Goal: Book appointment/travel/reservation

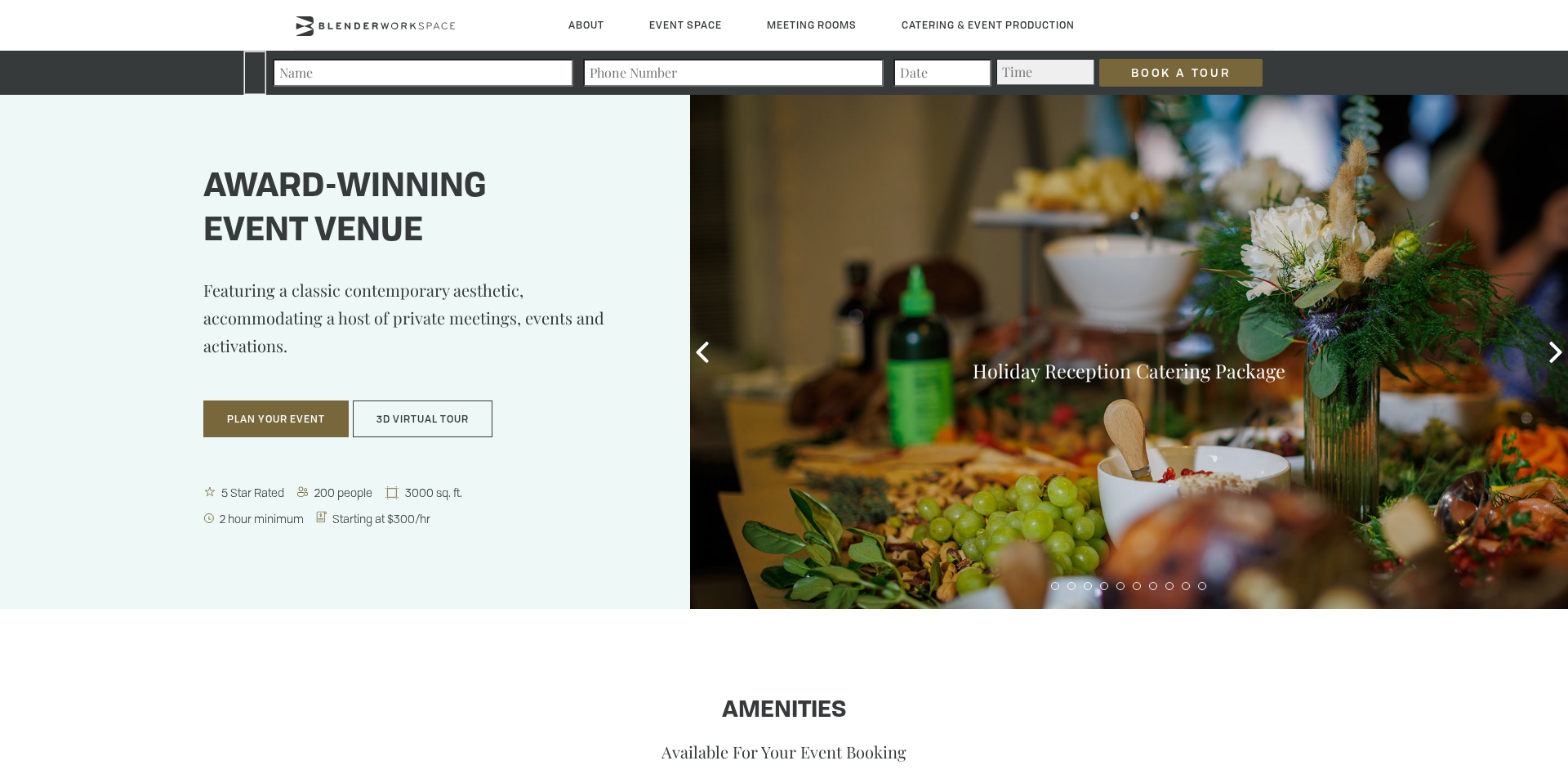
type div "[DATE]"
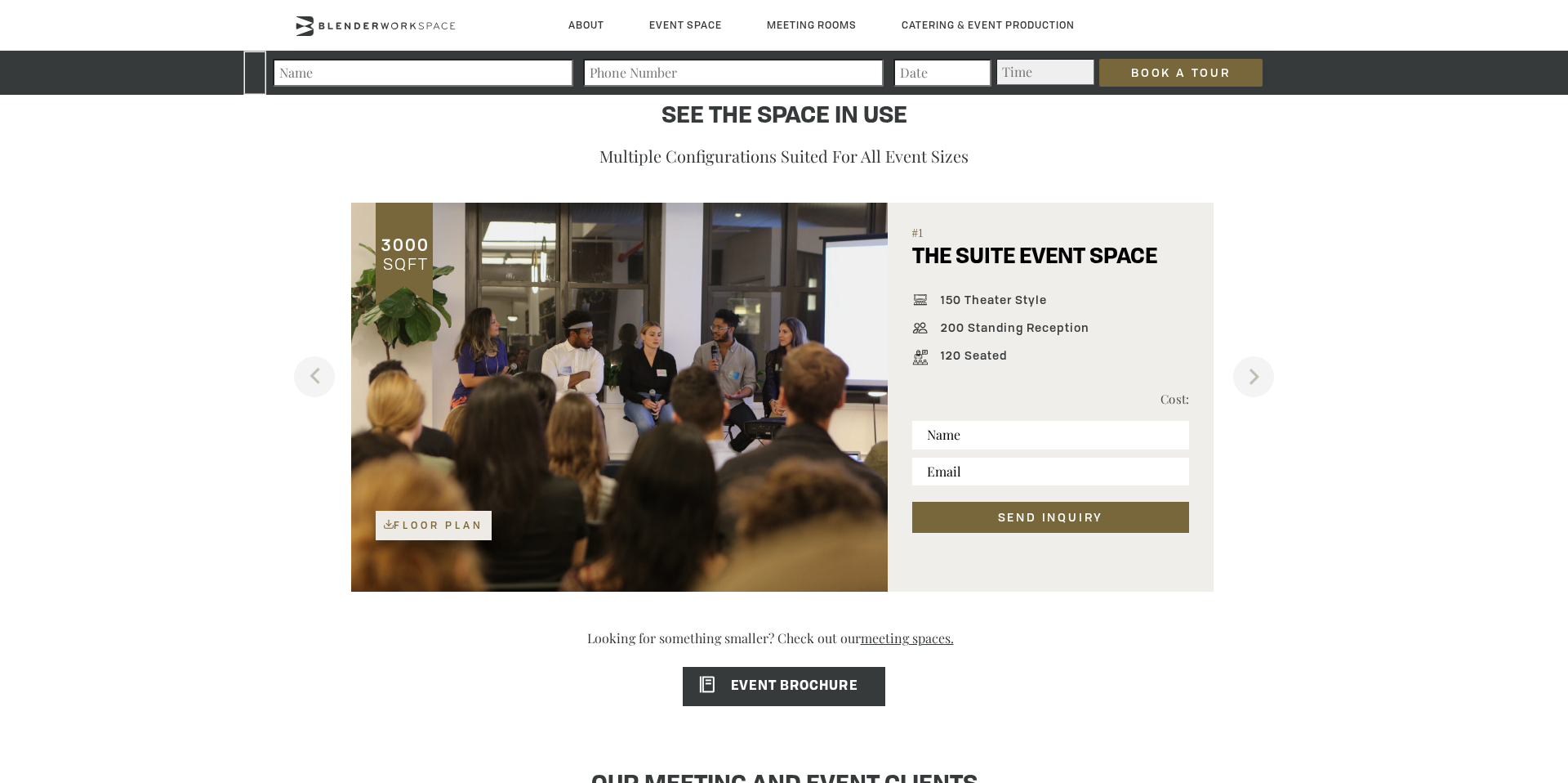
scroll to position [1104, 0]
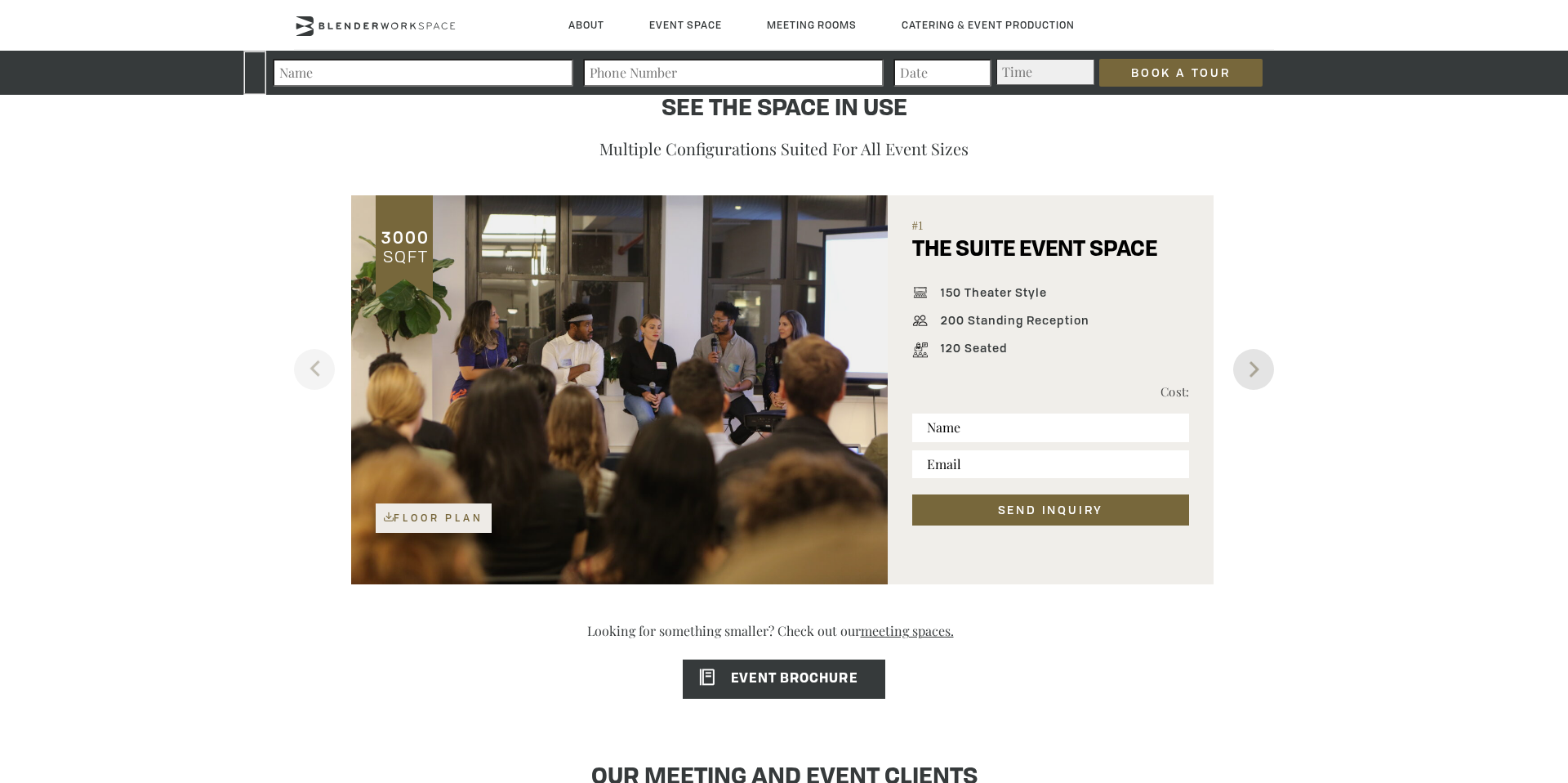
click at [1261, 365] on button "Next" at bounding box center [1253, 369] width 41 height 41
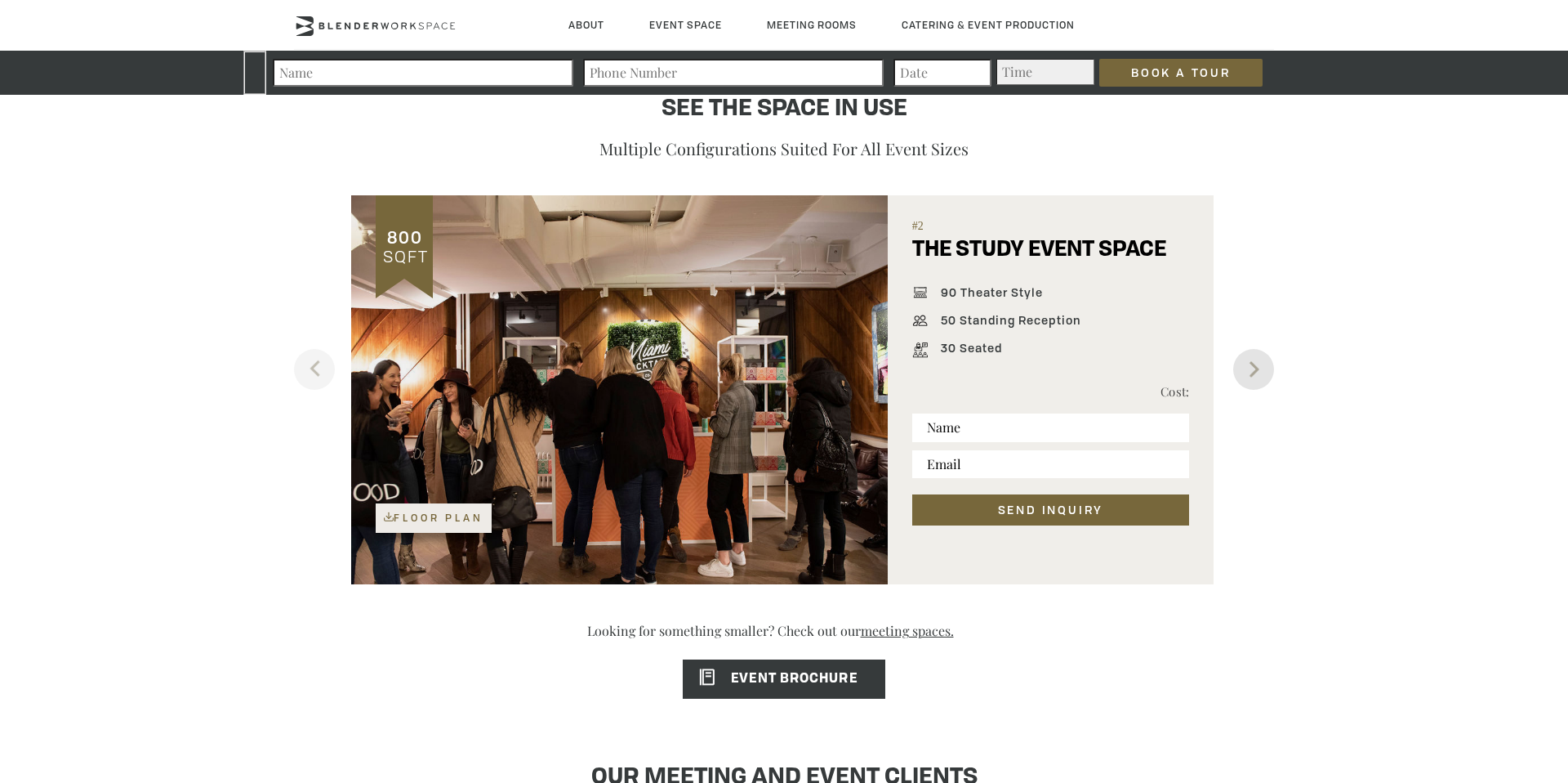
click at [1261, 365] on button "Next" at bounding box center [1253, 369] width 41 height 41
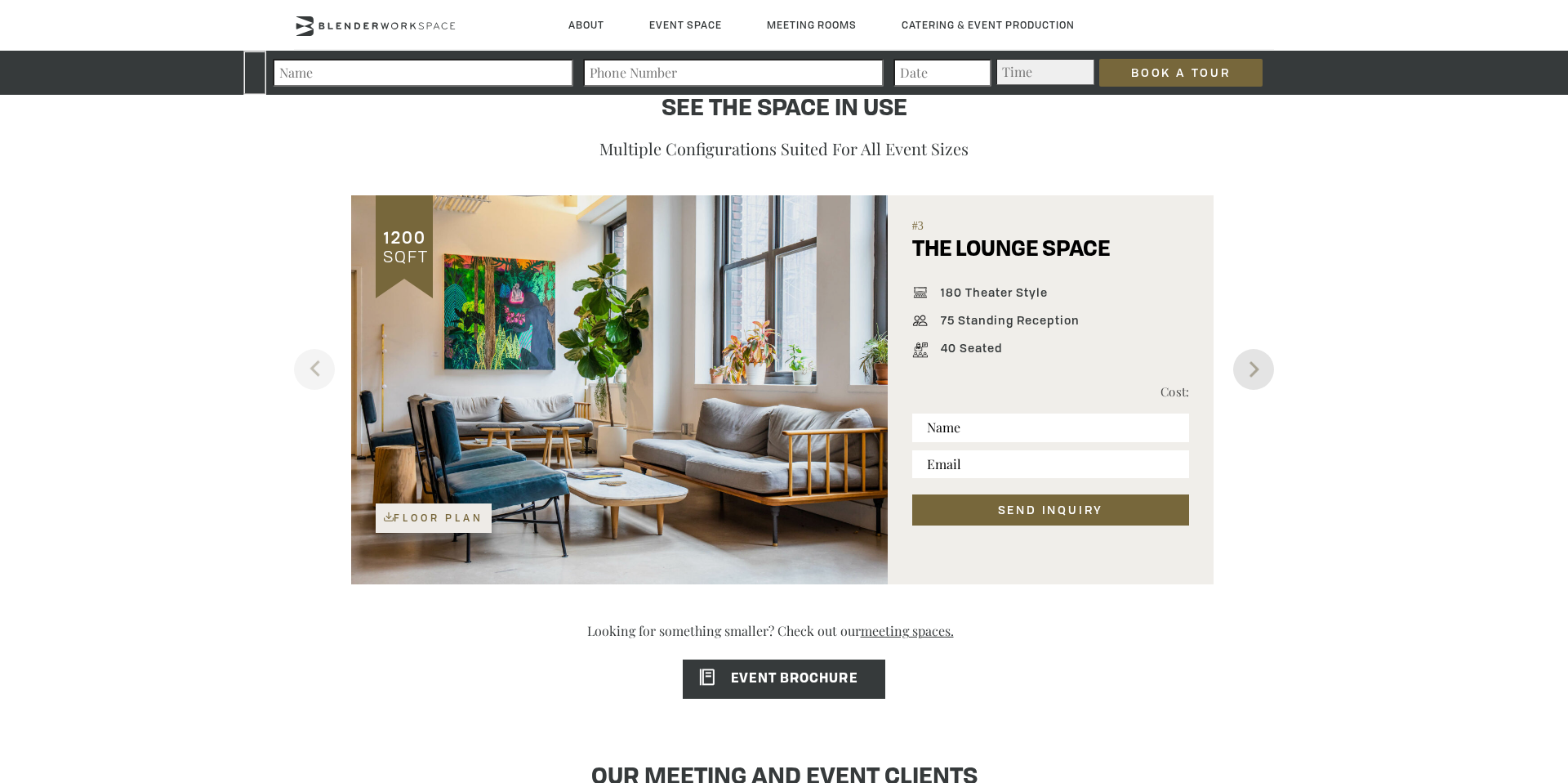
click at [1261, 365] on button "Next" at bounding box center [1253, 369] width 41 height 41
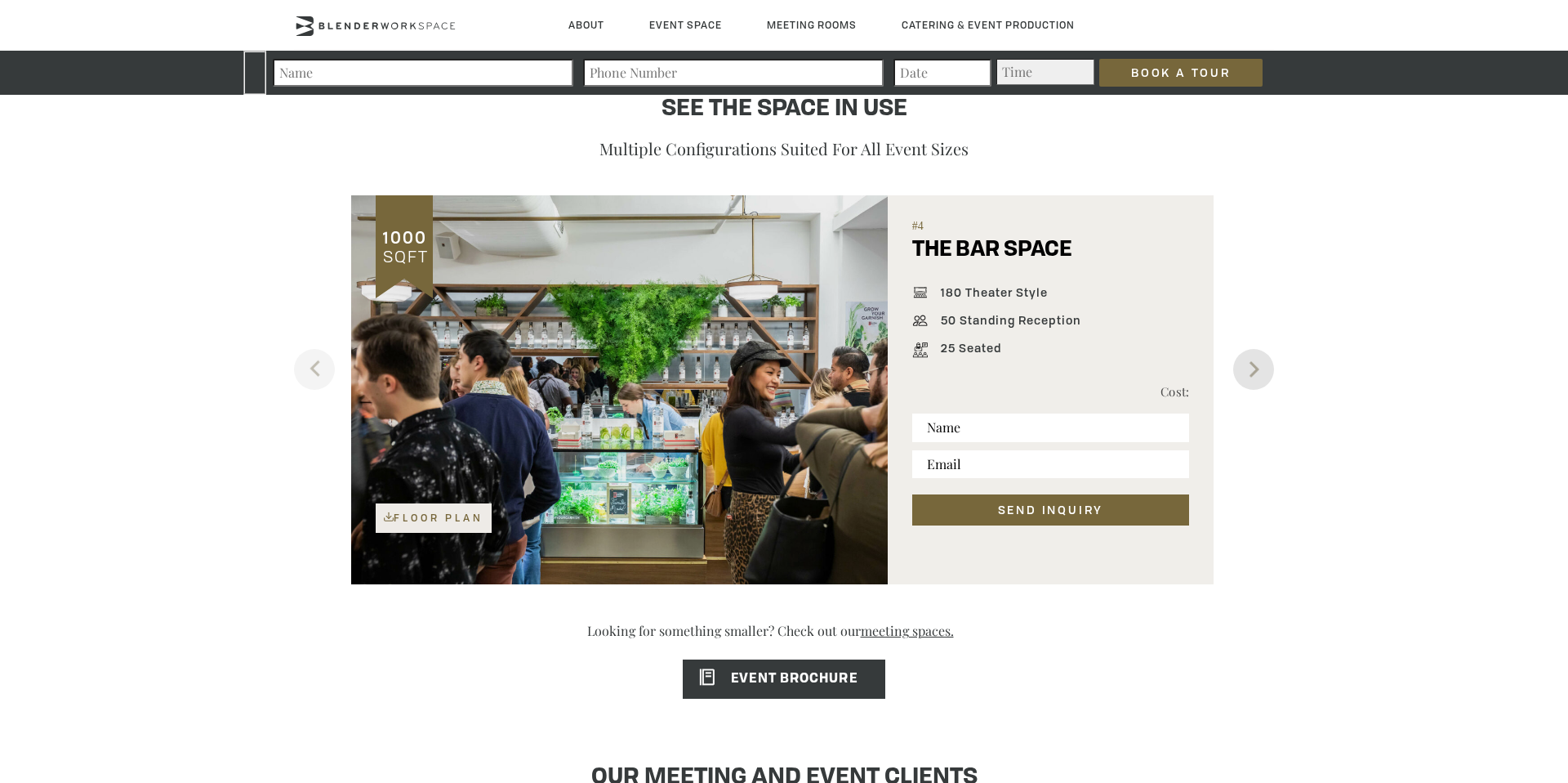
click at [1261, 365] on button "Next" at bounding box center [1253, 369] width 41 height 41
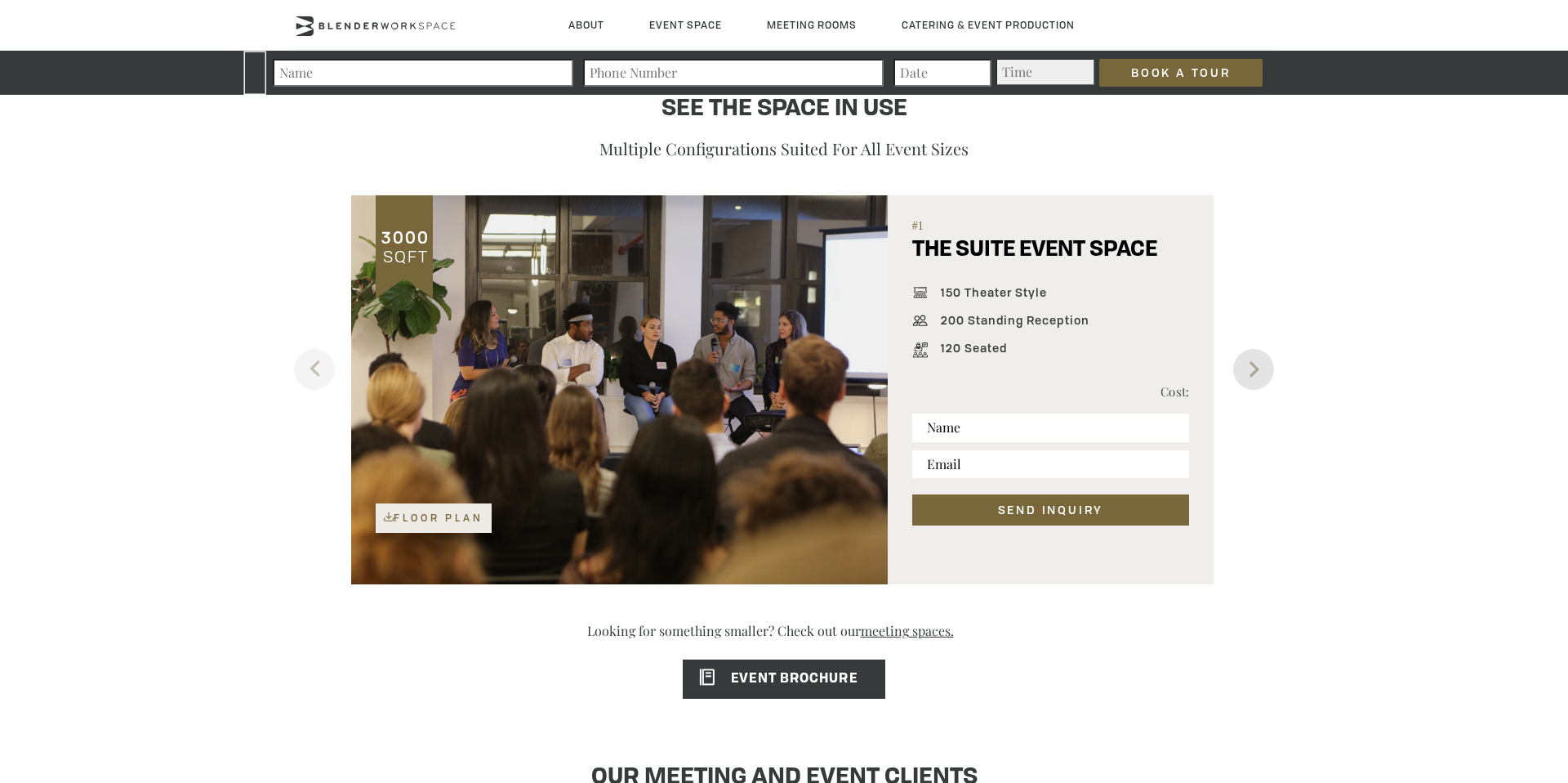
click at [1261, 365] on button "Next" at bounding box center [1253, 369] width 41 height 41
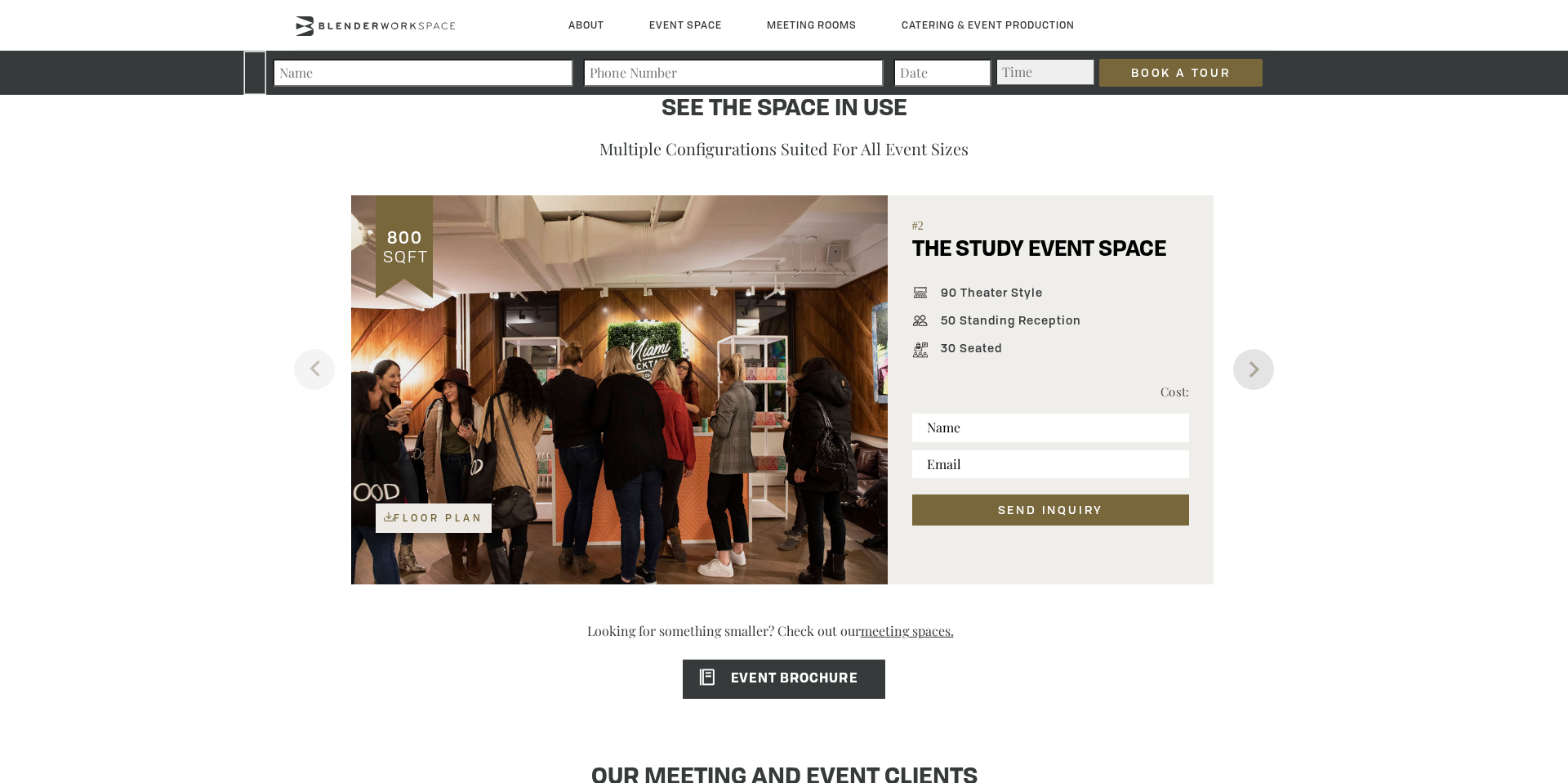
click at [1261, 365] on button "Next" at bounding box center [1253, 369] width 41 height 41
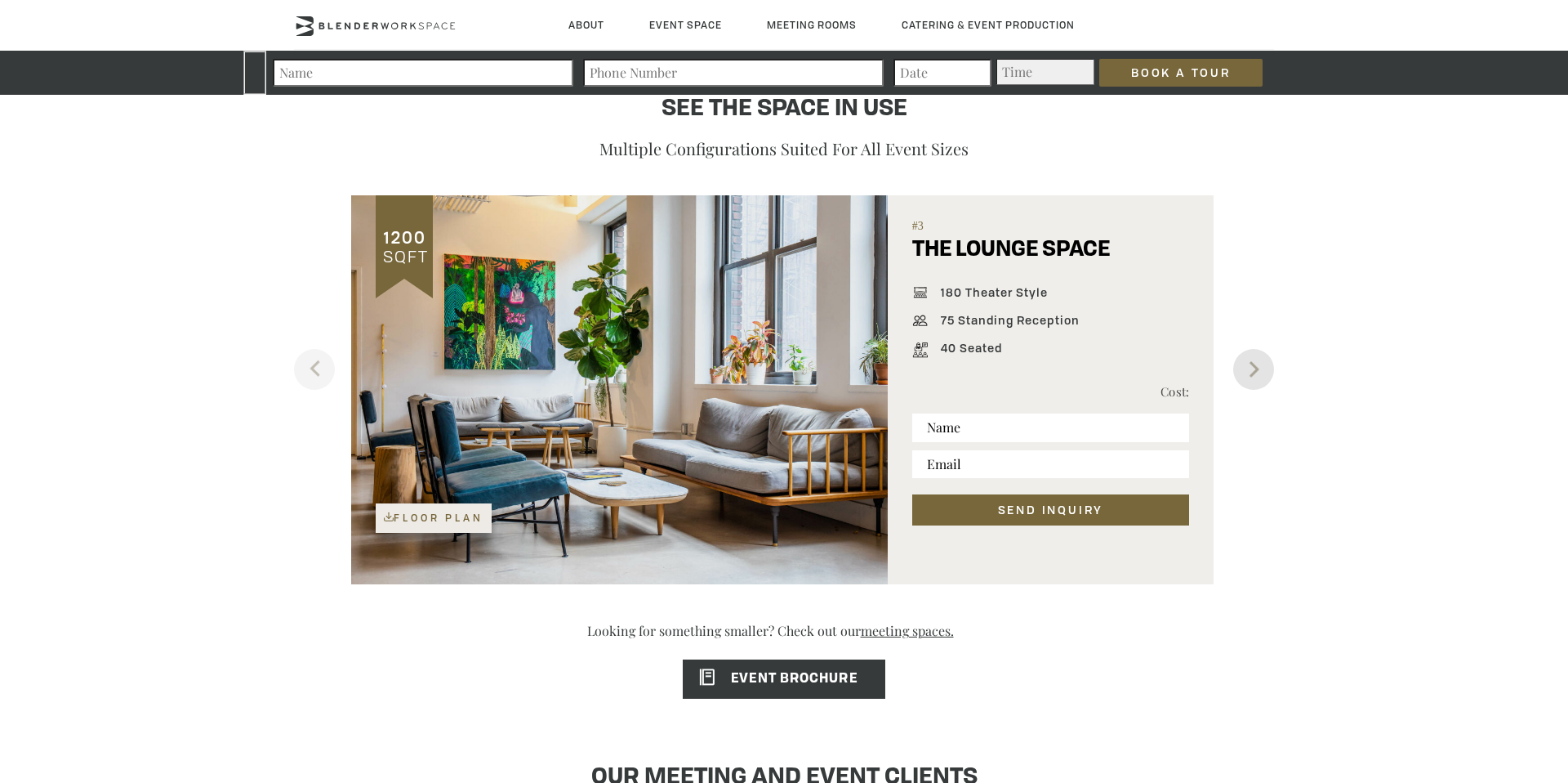
click at [1261, 365] on button "Next" at bounding box center [1253, 369] width 41 height 41
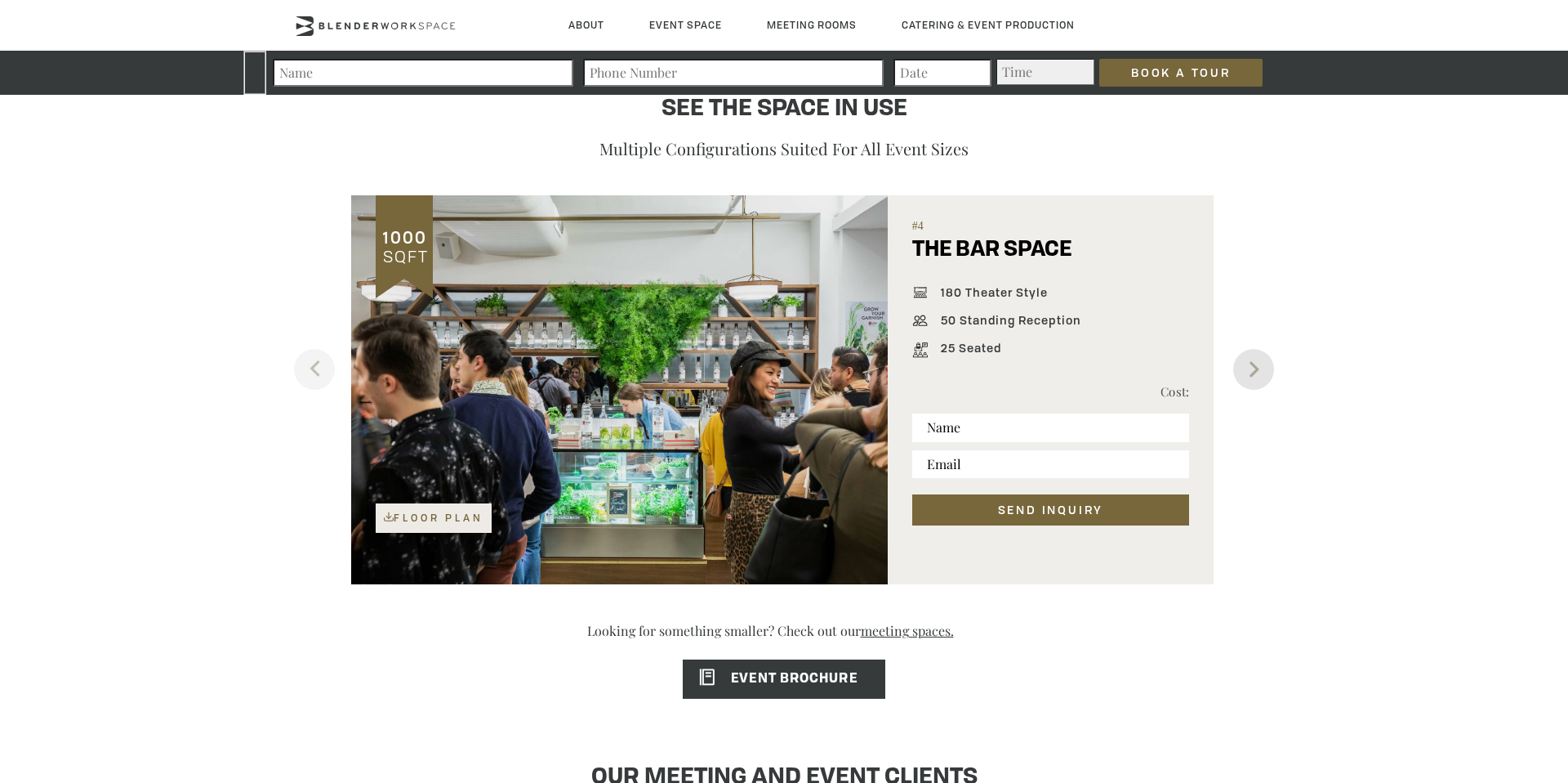
click at [1261, 365] on button "Next" at bounding box center [1253, 369] width 41 height 41
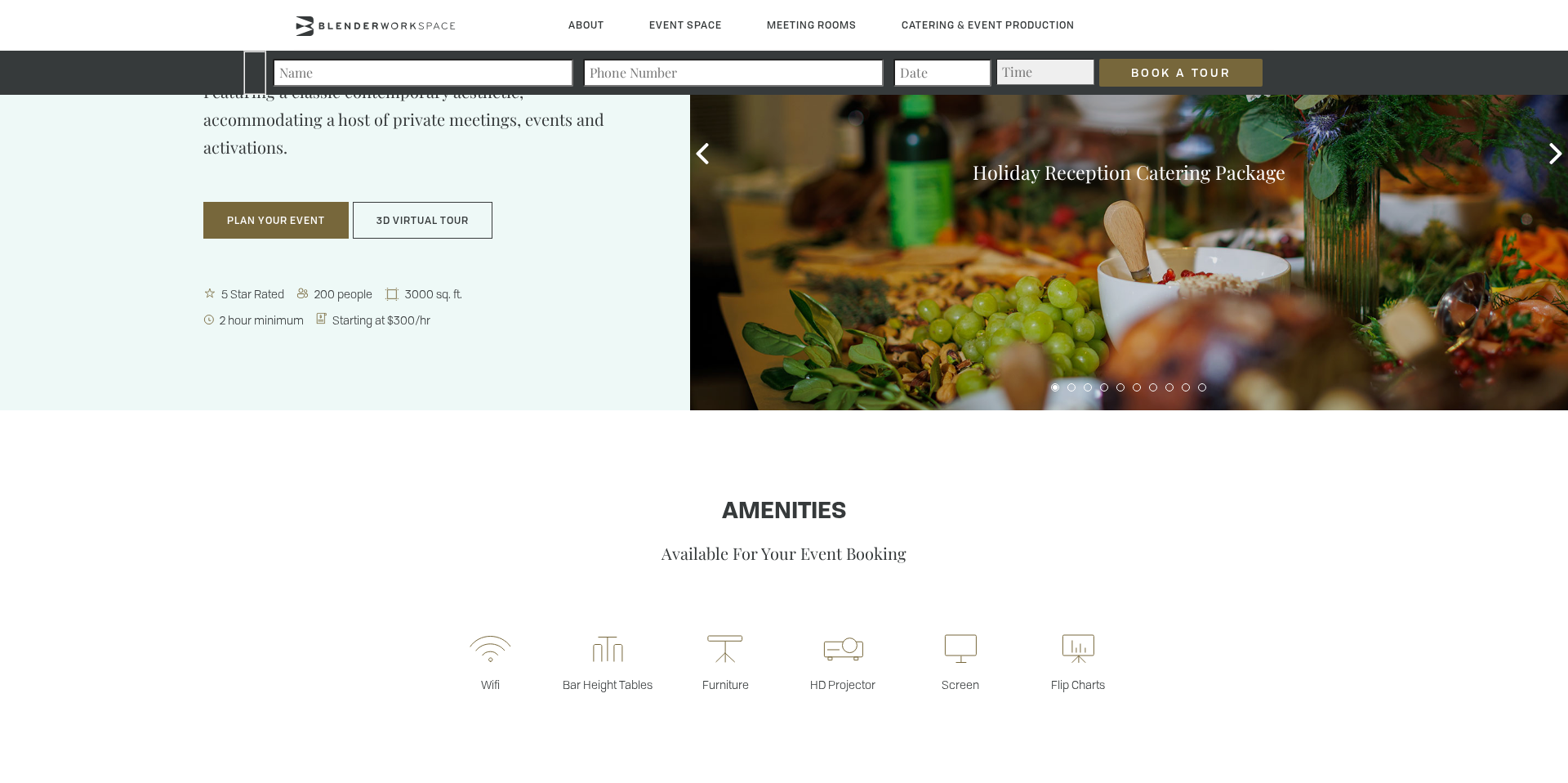
scroll to position [0, 0]
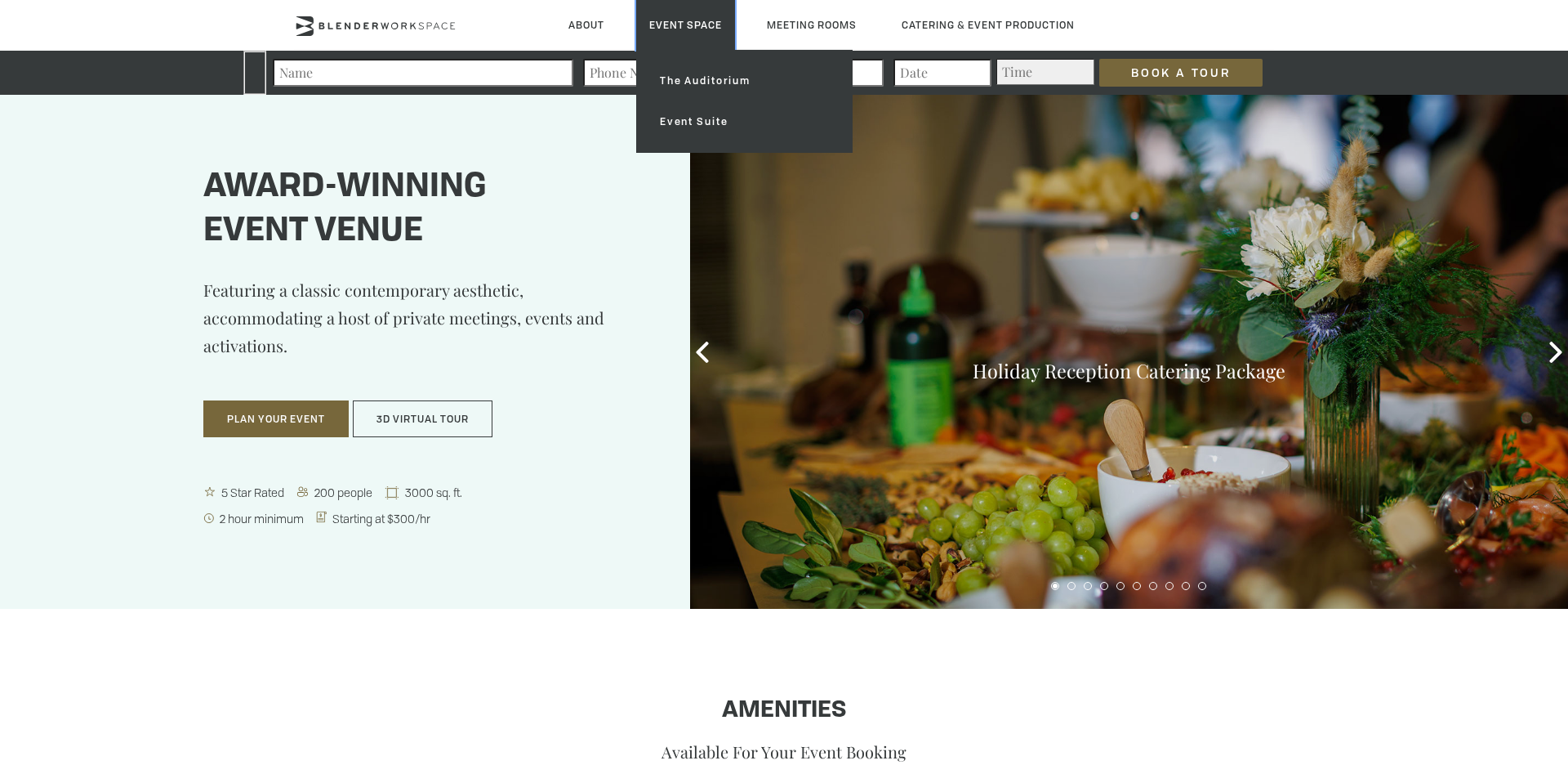
click at [695, 23] on link "Event Space" at bounding box center [686, 25] width 99 height 50
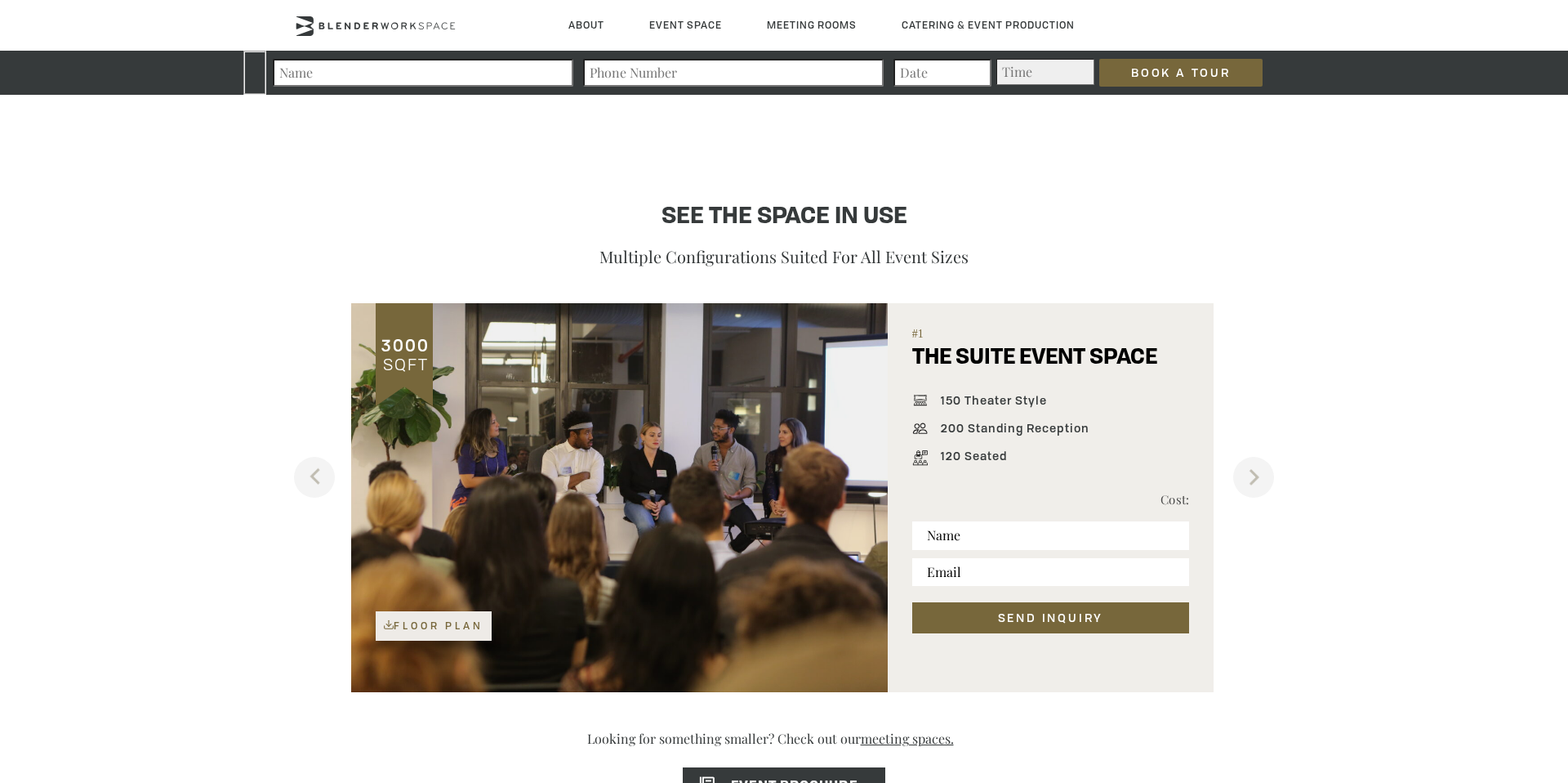
scroll to position [996, 0]
click at [1033, 399] on span "150 Theater Style" at bounding box center [990, 402] width 115 height 18
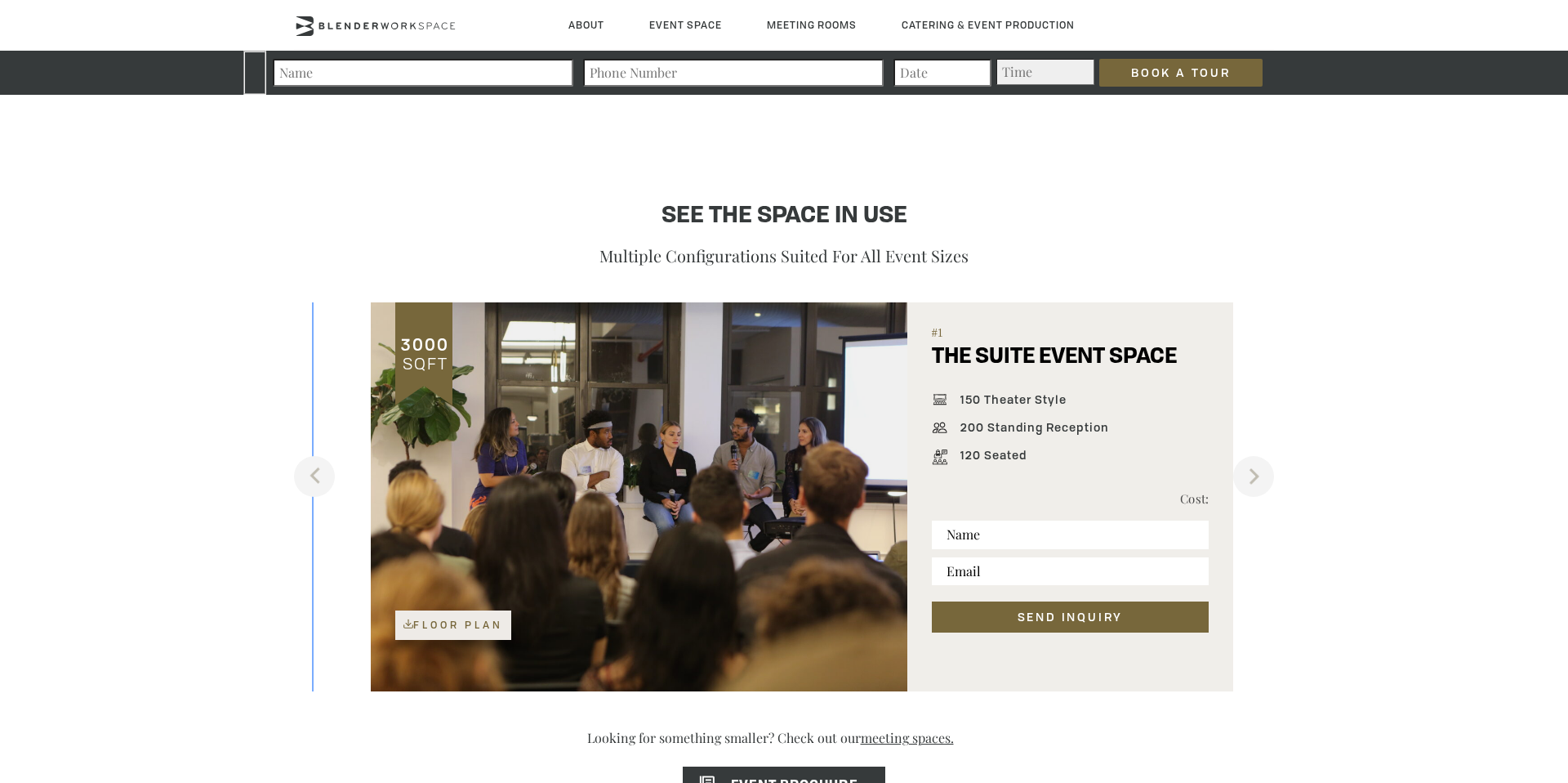
drag, startPoint x: 1013, startPoint y: 456, endPoint x: 1032, endPoint y: 436, distance: 27.6
click at [1032, 436] on div "150 Theater Style 200 Standing Reception 120 Seated" at bounding box center [1070, 435] width 277 height 84
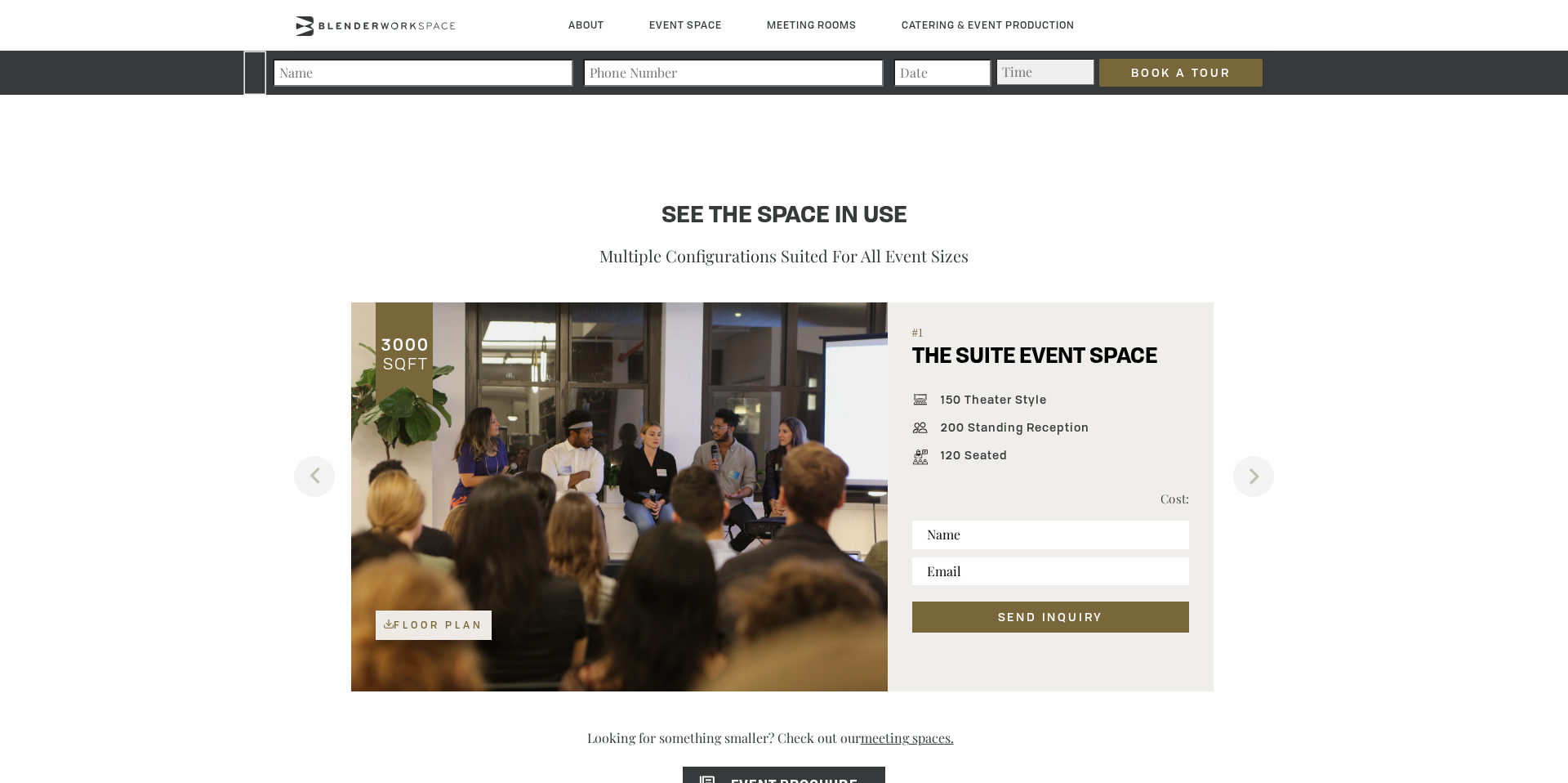
click at [956, 377] on h5 "THE SUITE EVENT SPACE" at bounding box center [1035, 365] width 245 height 41
click at [919, 355] on h5 "THE SUITE EVENT SPACE" at bounding box center [1035, 365] width 245 height 41
click at [921, 356] on h5 "THE SUITE EVENT SPACE" at bounding box center [1035, 365] width 245 height 41
click at [1002, 431] on span "200 Standing Reception" at bounding box center [1011, 429] width 157 height 18
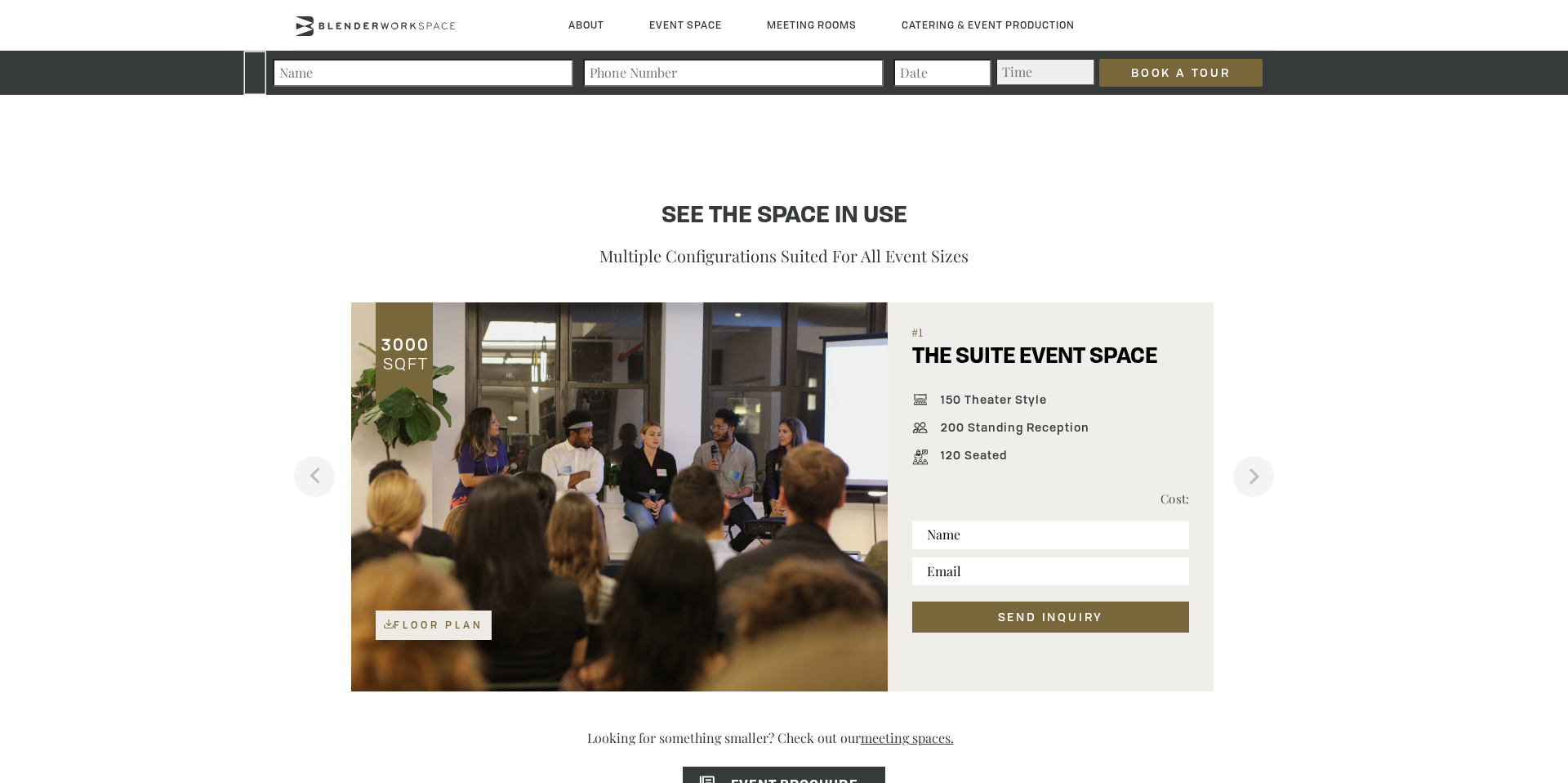
click at [1002, 431] on span "200 Standing Reception" at bounding box center [1011, 429] width 157 height 18
